Goal: Find specific page/section: Find specific page/section

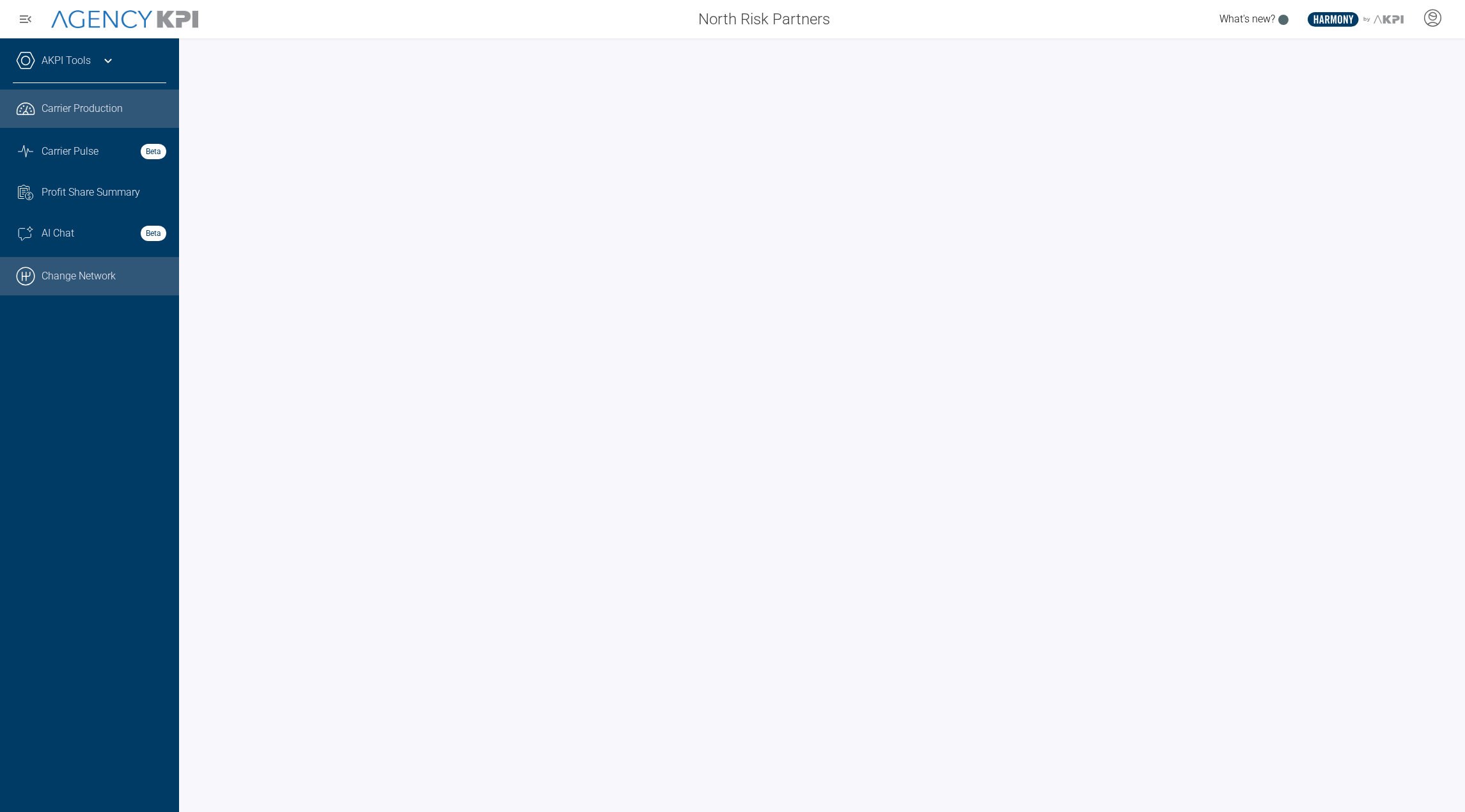
click at [107, 284] on link ".cls-1{fill:none;stroke:#000;stroke-linecap:round;stroke-linejoin:round;stroke-…" at bounding box center [90, 276] width 179 height 38
click at [85, 60] on link "AKPI Tools" at bounding box center [66, 60] width 49 height 16
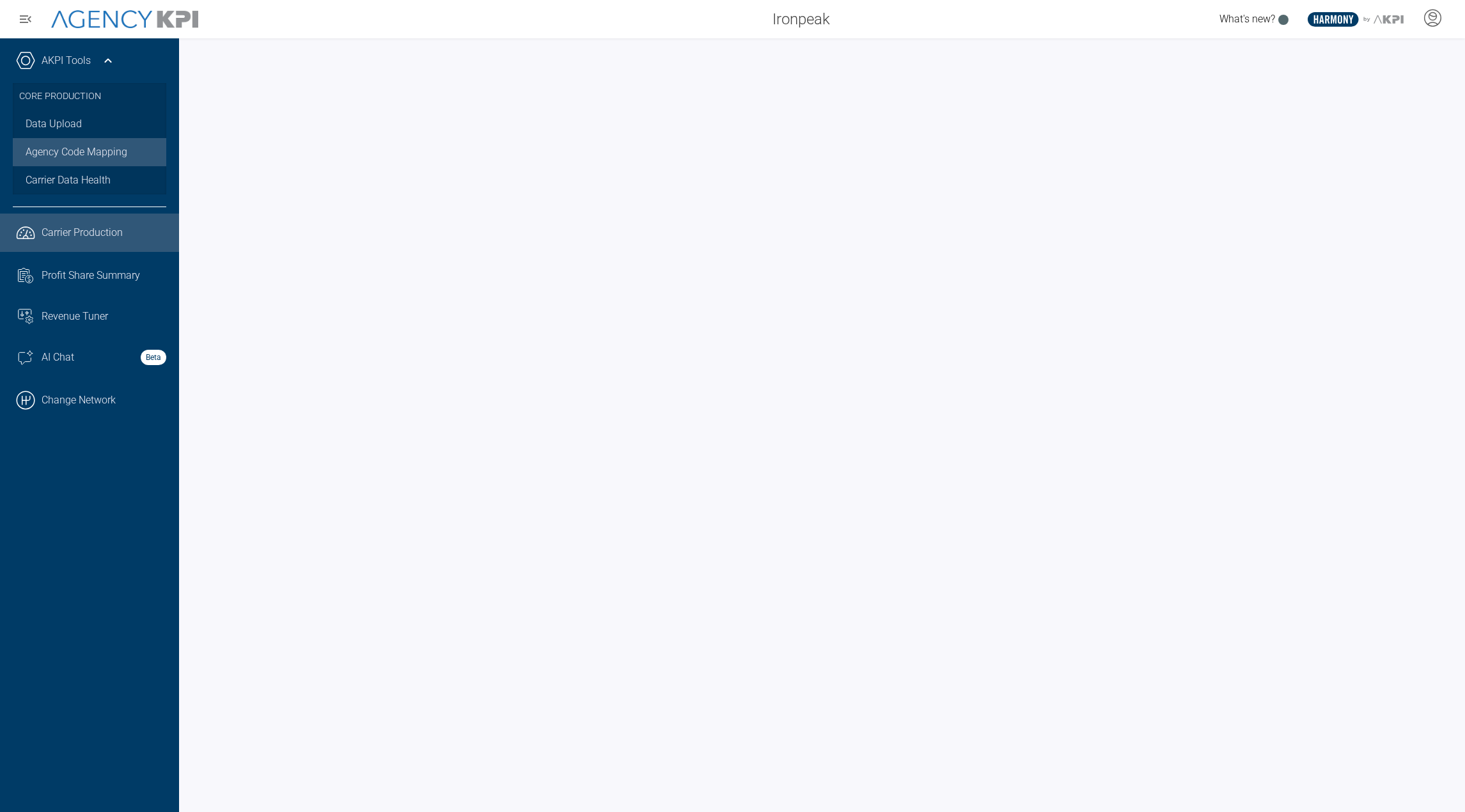
click at [70, 159] on link "Agency Code Mapping" at bounding box center [89, 152] width 153 height 28
click at [81, 174] on span "Carrier Data Health" at bounding box center [67, 180] width 85 height 16
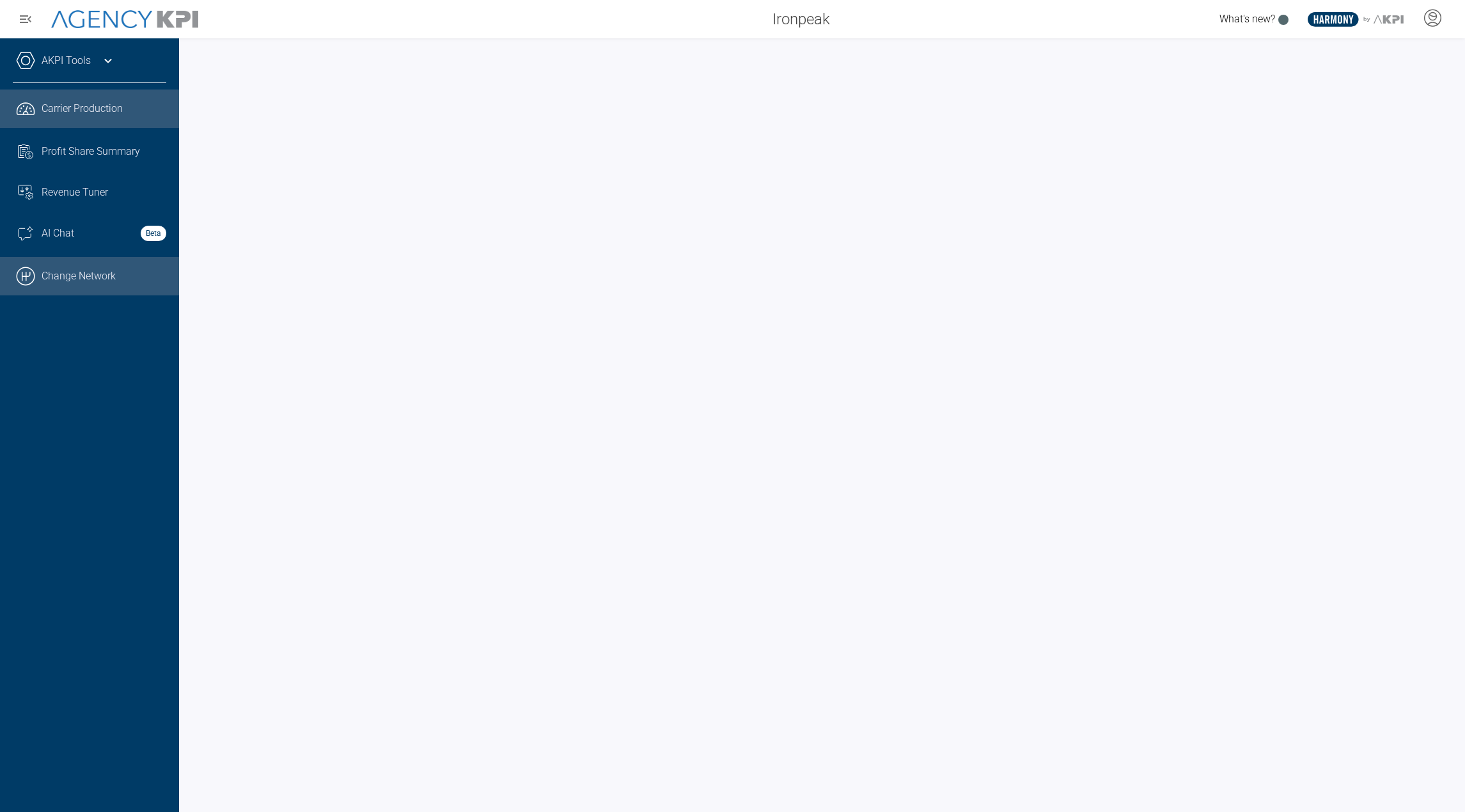
click at [109, 268] on link ".cls-1{fill:none;stroke:#000;stroke-linecap:round;stroke-linejoin:round;stroke-…" at bounding box center [90, 276] width 179 height 38
click at [89, 62] on link "AKPI Tools" at bounding box center [66, 60] width 49 height 16
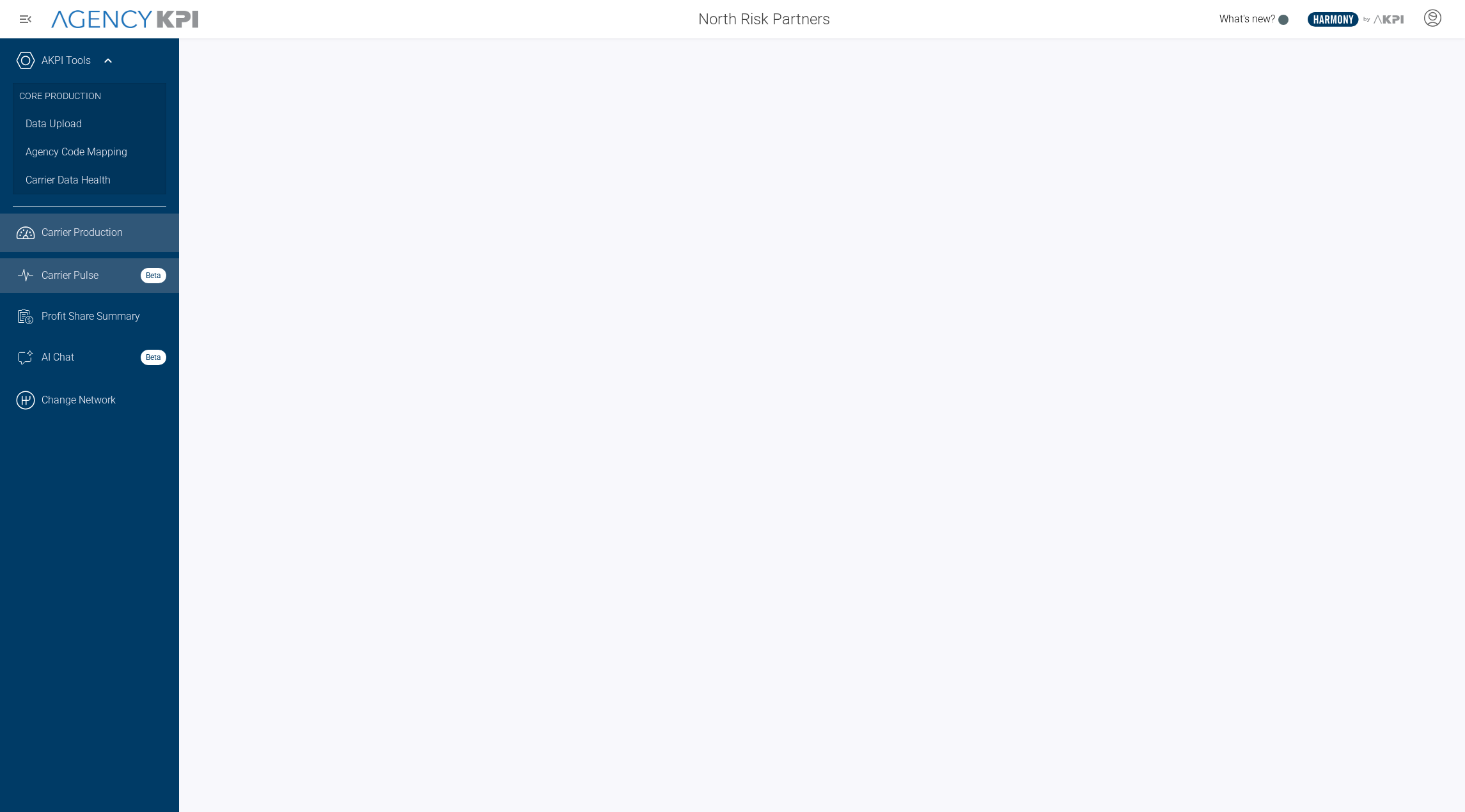
click at [84, 259] on link "Graph Stats Streamline Icon: https://streamlinehq.com Carrier Pulse Beta" at bounding box center [90, 275] width 179 height 34
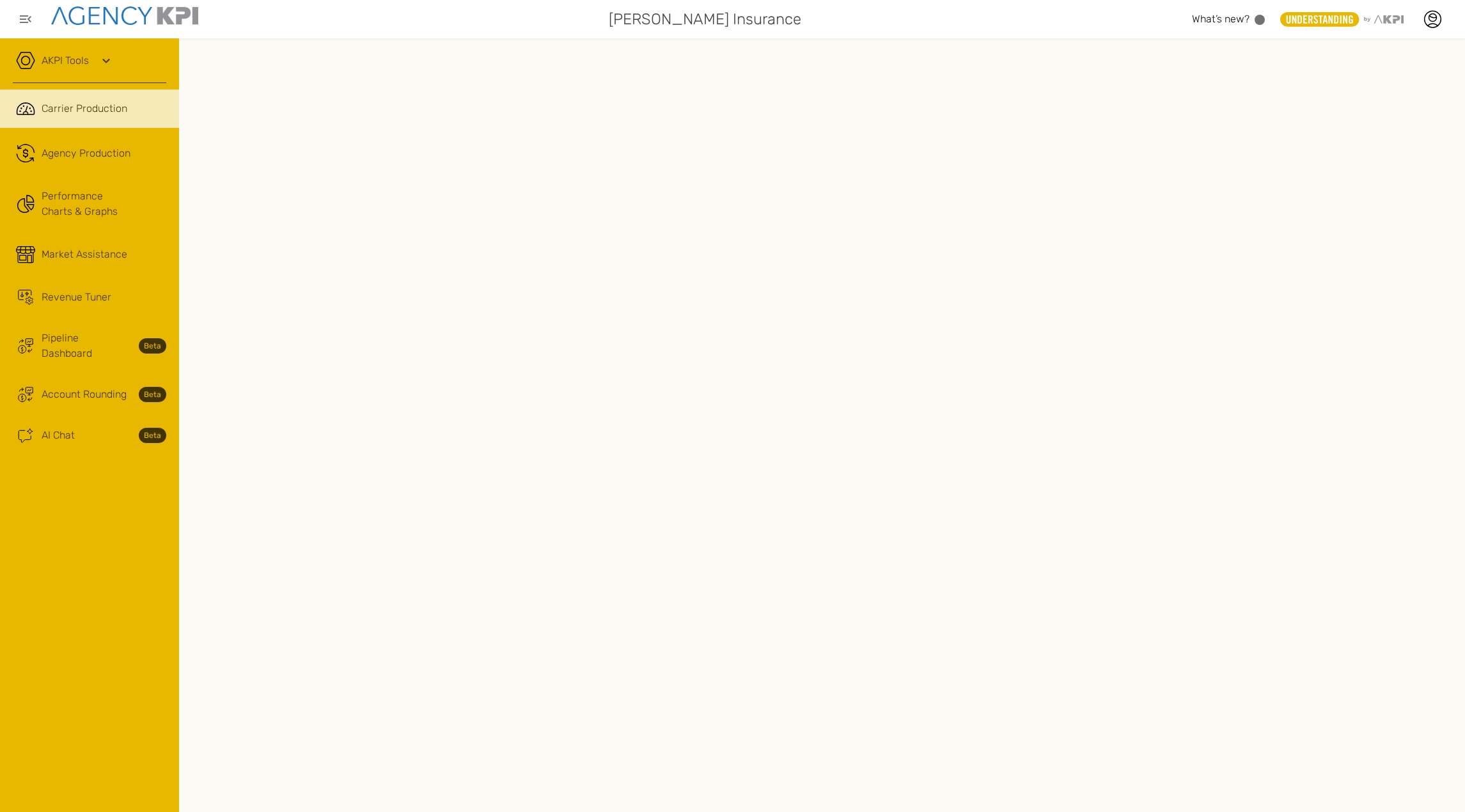
click at [77, 64] on link "AKPI Tools" at bounding box center [65, 60] width 48 height 16
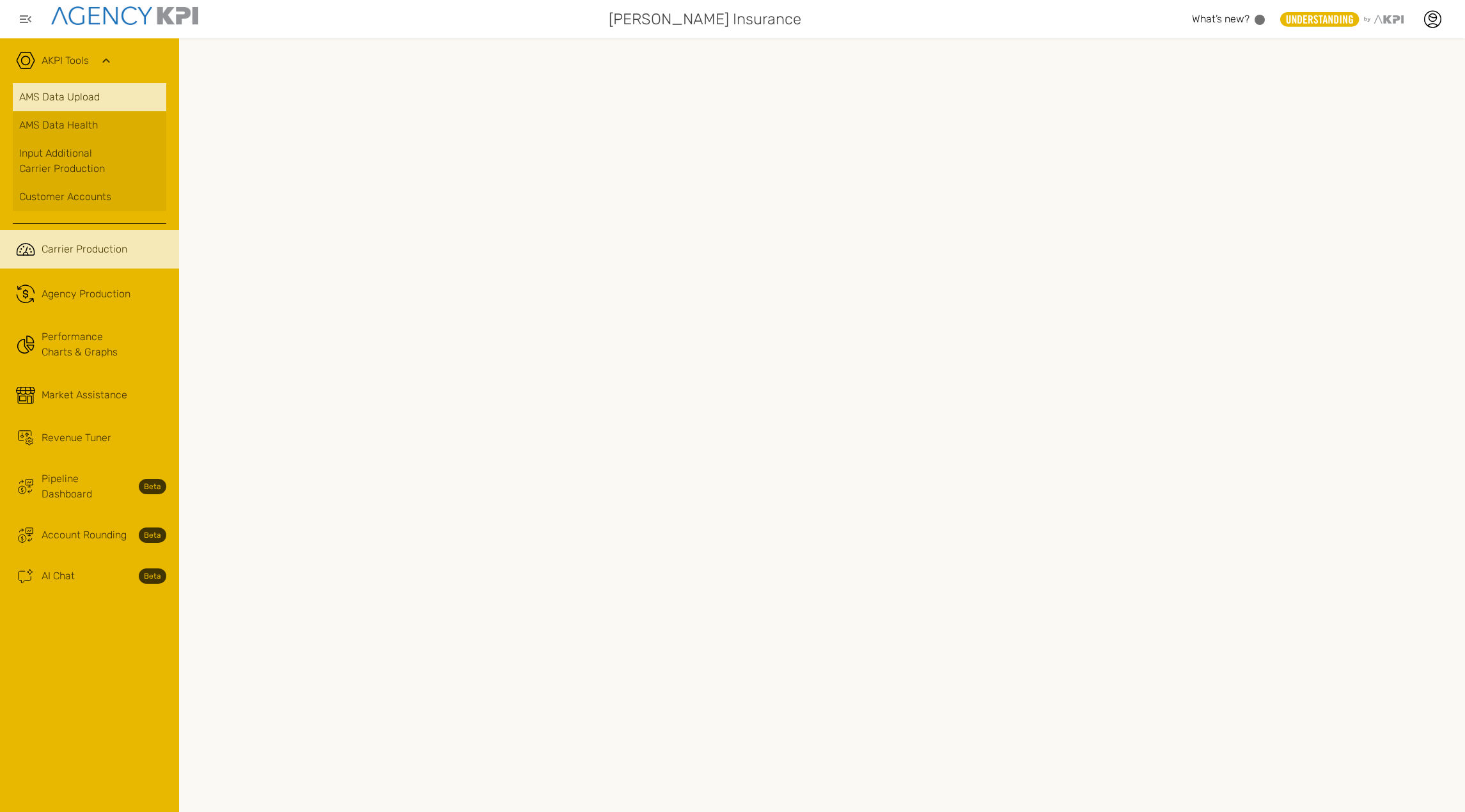
click at [87, 96] on link "AMS Data Upload" at bounding box center [89, 97] width 153 height 28
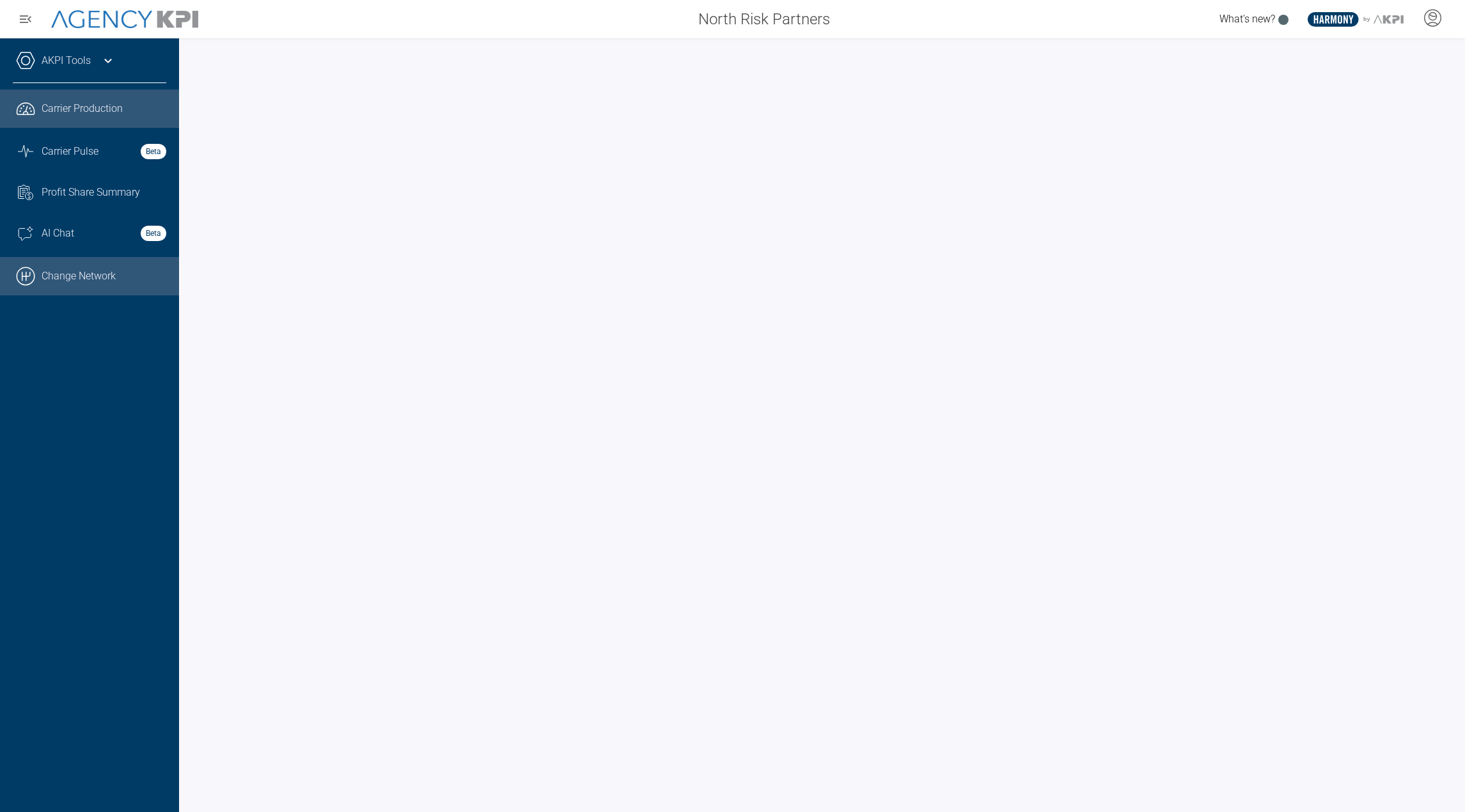
click at [99, 276] on link ".cls-1{fill:none;stroke:#000;stroke-linecap:round;stroke-linejoin:round;stroke-…" at bounding box center [90, 276] width 179 height 38
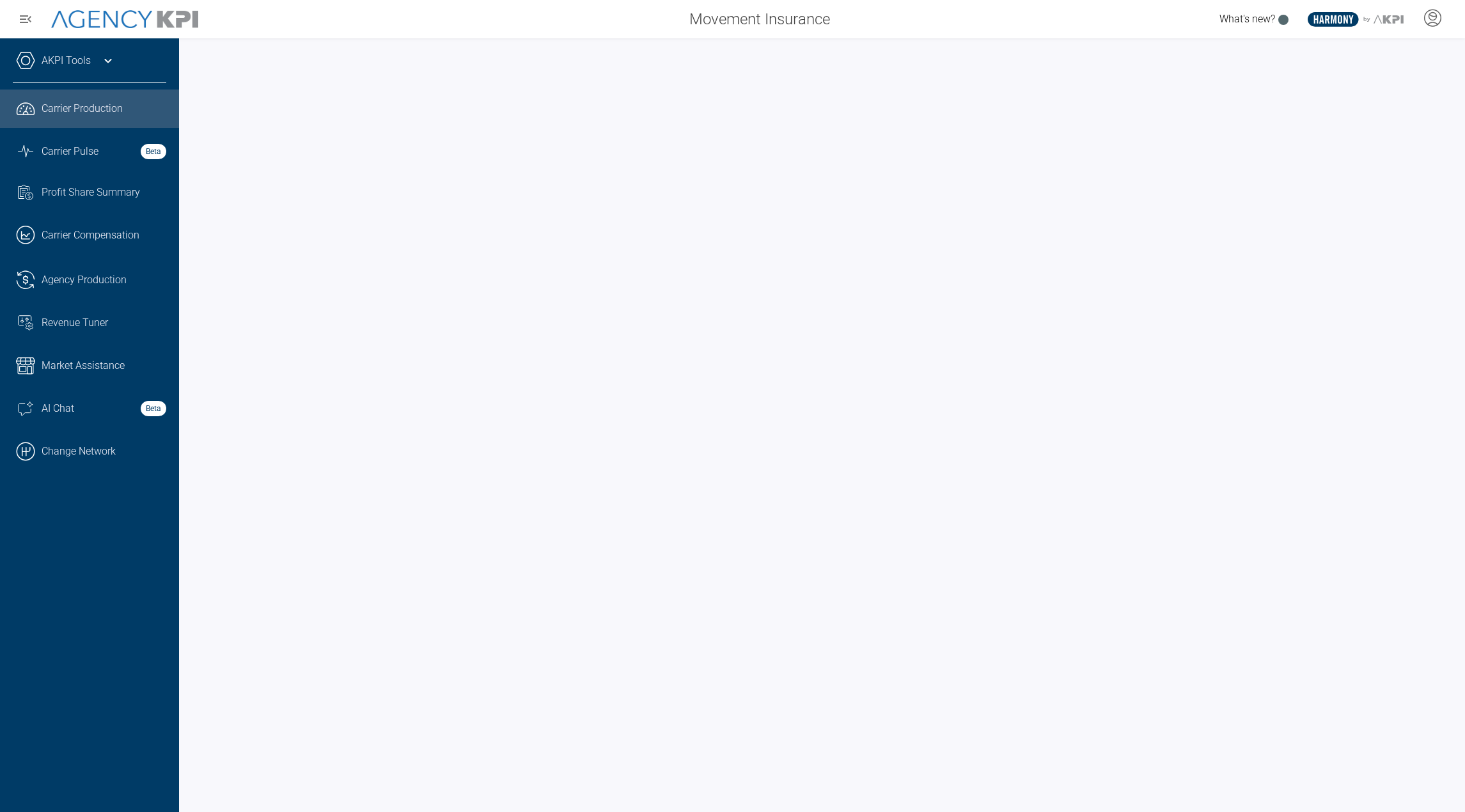
click at [83, 62] on link "AKPI Tools" at bounding box center [66, 60] width 49 height 16
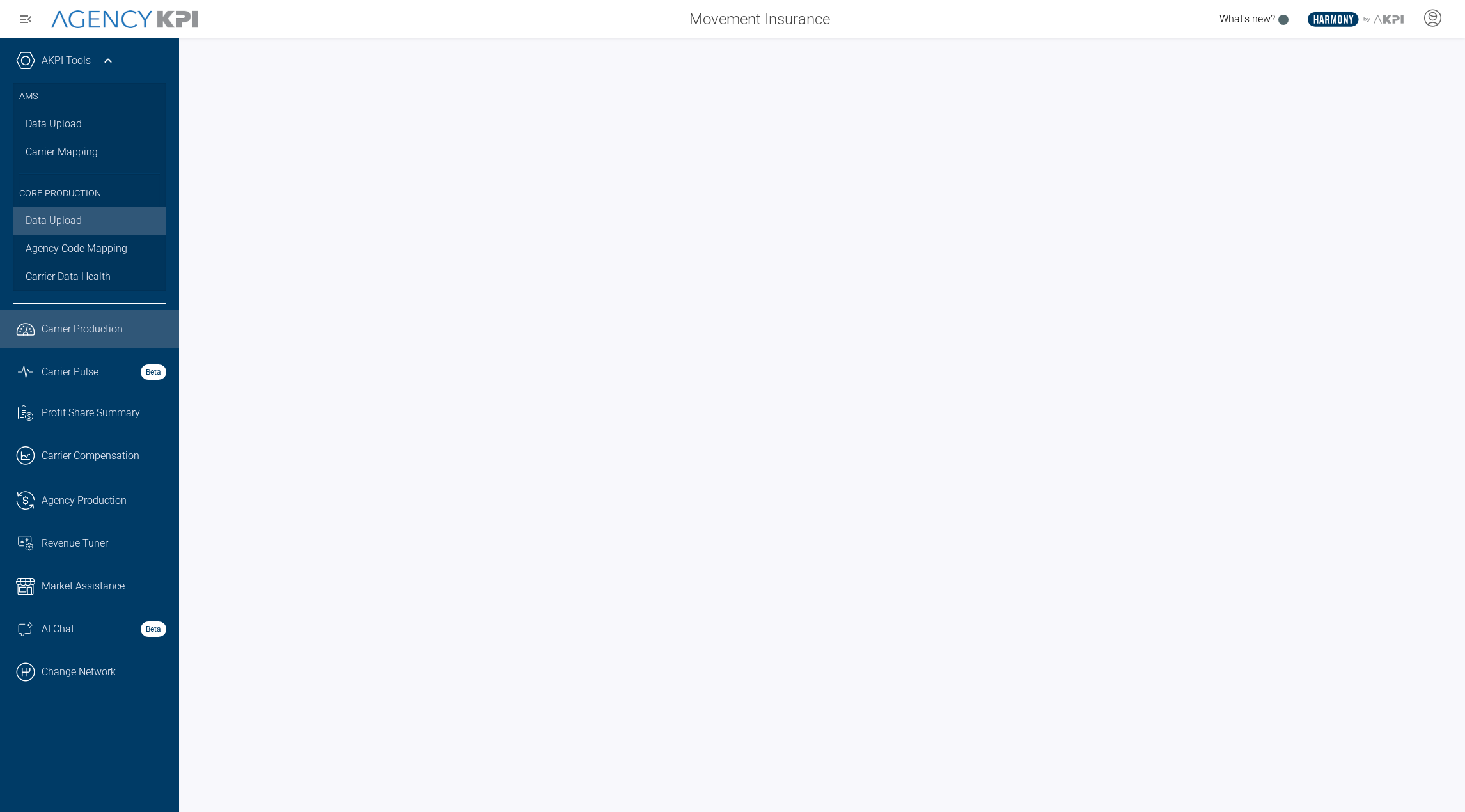
click at [64, 214] on link "Data Upload" at bounding box center [89, 220] width 153 height 28
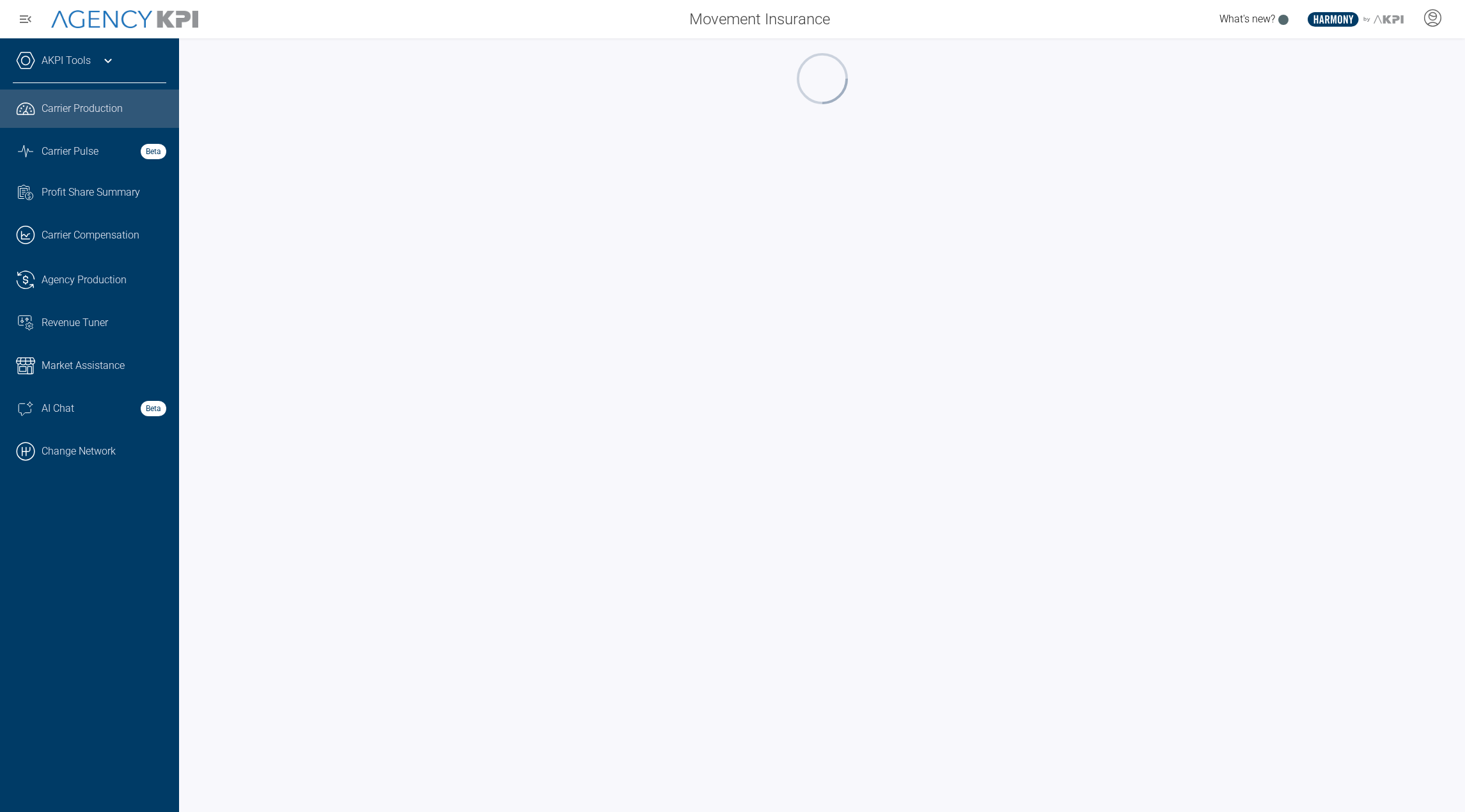
click at [93, 73] on div "AKPI Tools" at bounding box center [89, 66] width 153 height 32
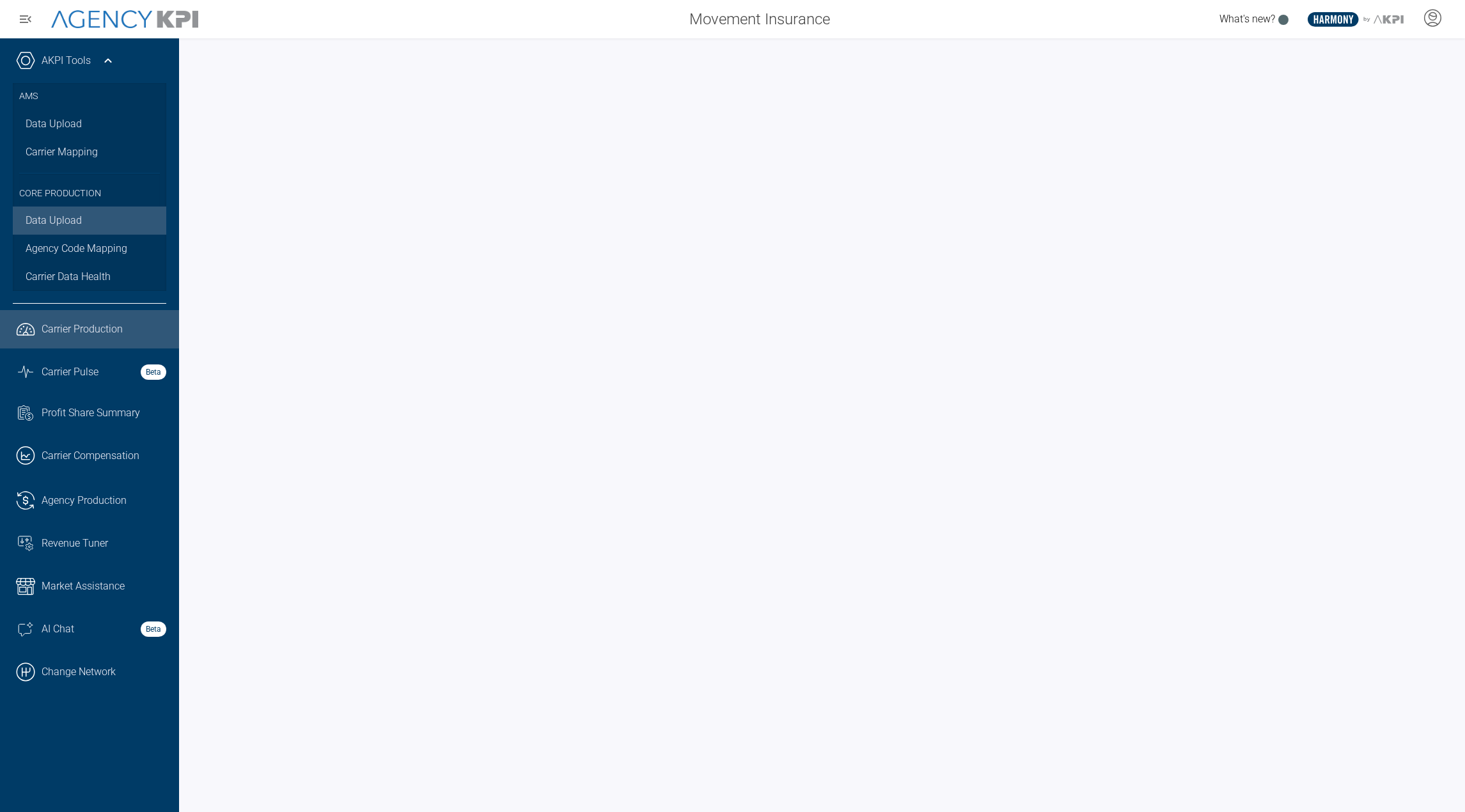
click at [69, 223] on link "Data Upload" at bounding box center [89, 220] width 153 height 28
